Goal: Task Accomplishment & Management: Manage account settings

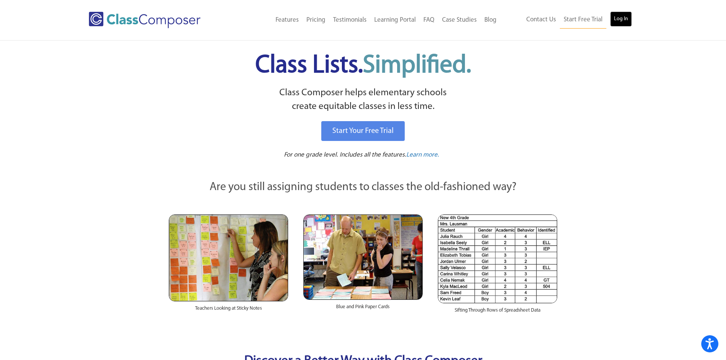
click at [618, 19] on link "Log In" at bounding box center [621, 18] width 22 height 15
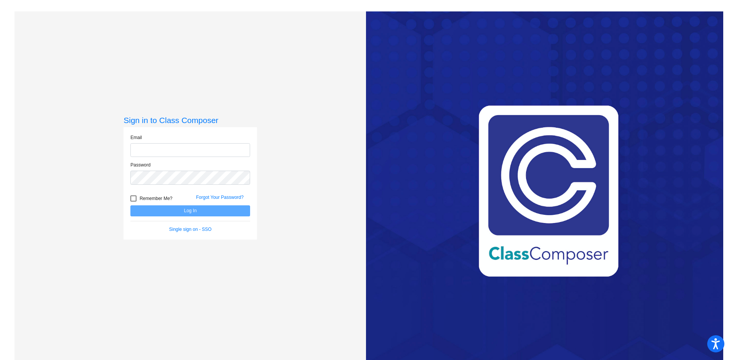
type input "traversl@bbhcsd.org"
click at [204, 207] on button "Log In" at bounding box center [190, 210] width 120 height 11
